Goal: Information Seeking & Learning: Find specific fact

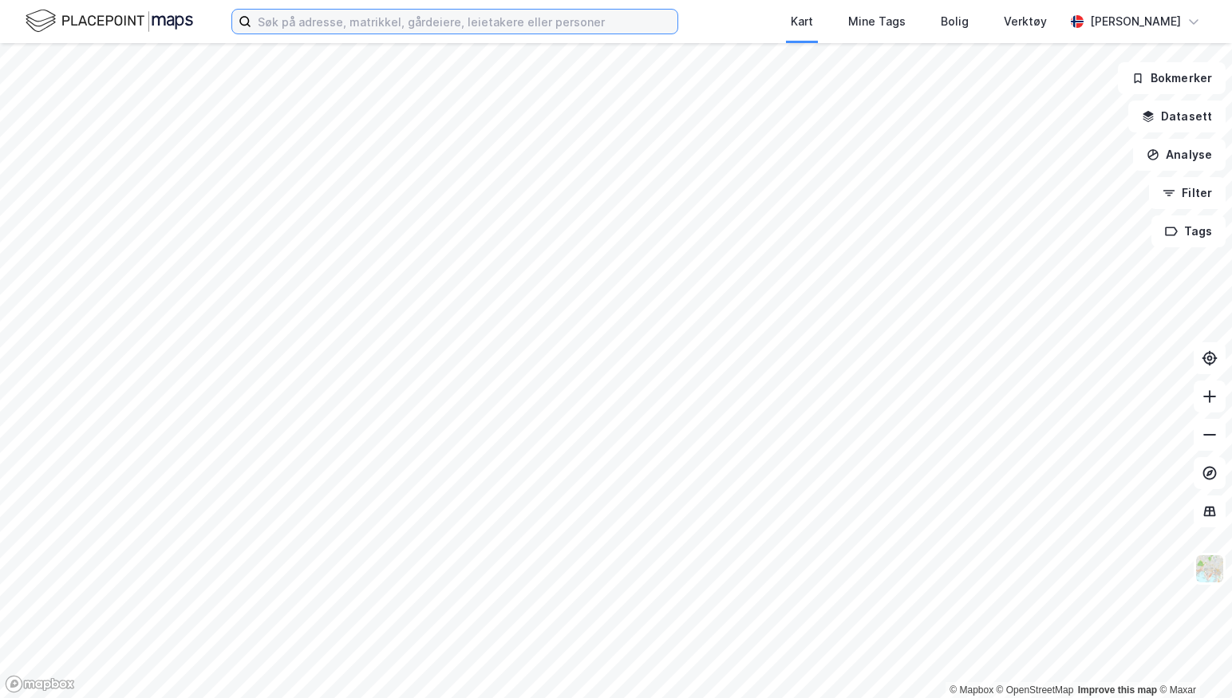
click at [549, 25] on input at bounding box center [464, 22] width 426 height 24
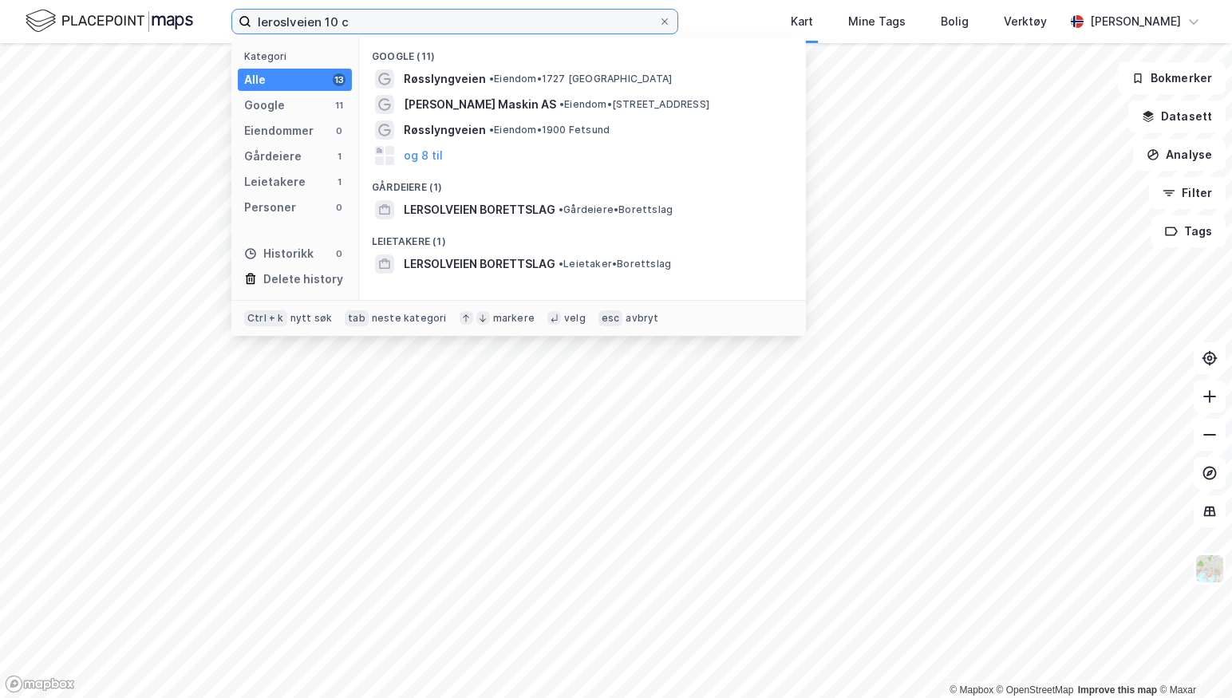
type input "leroslveien 10 c"
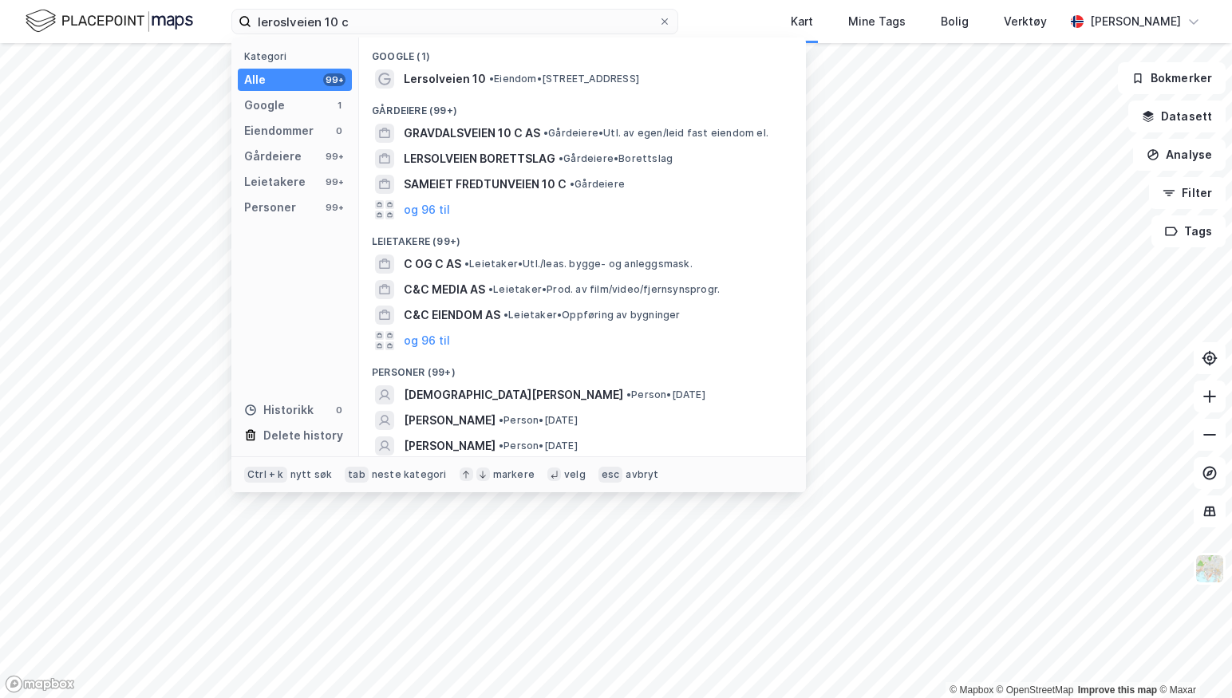
click at [547, 81] on span "• Eiendom • [STREET_ADDRESS]" at bounding box center [564, 79] width 150 height 13
